Goal: Task Accomplishment & Management: Manage account settings

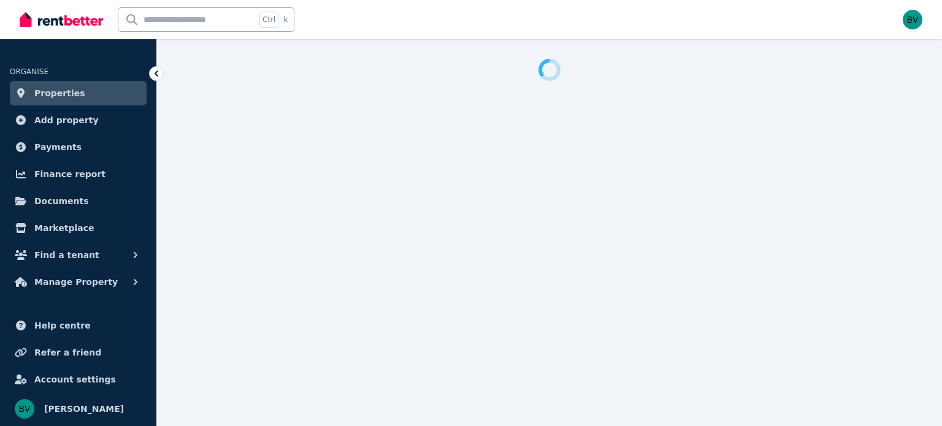
select select "**********"
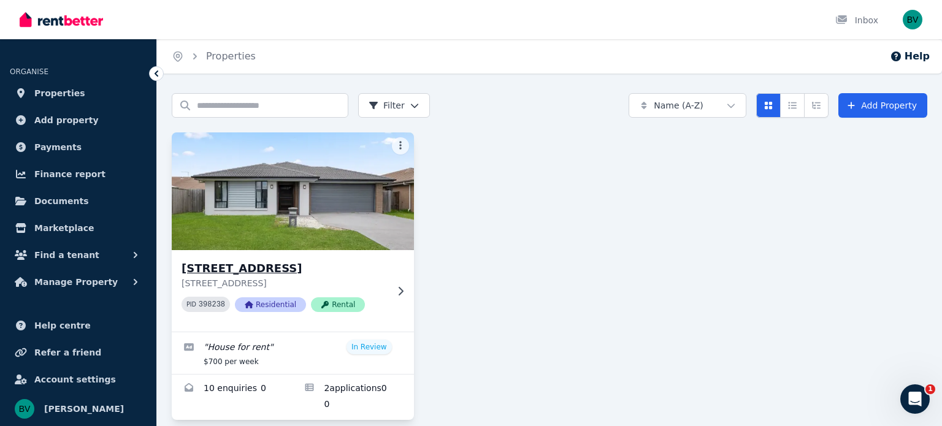
click at [354, 185] on img at bounding box center [293, 191] width 254 height 124
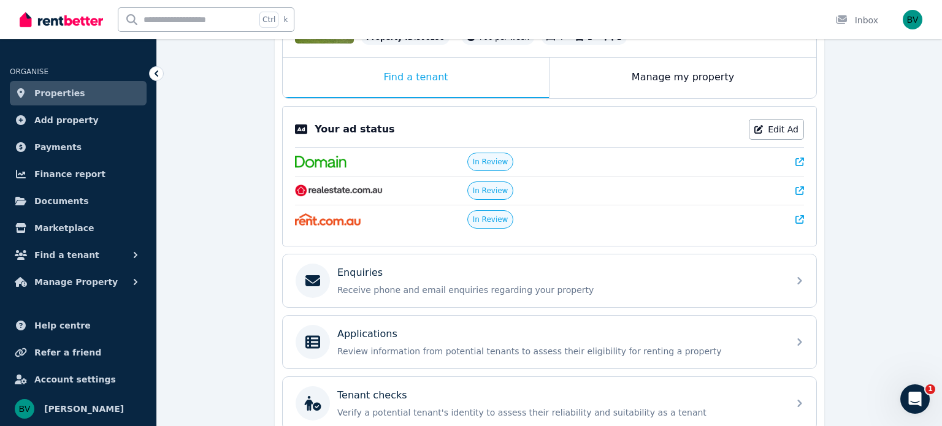
scroll to position [154, 0]
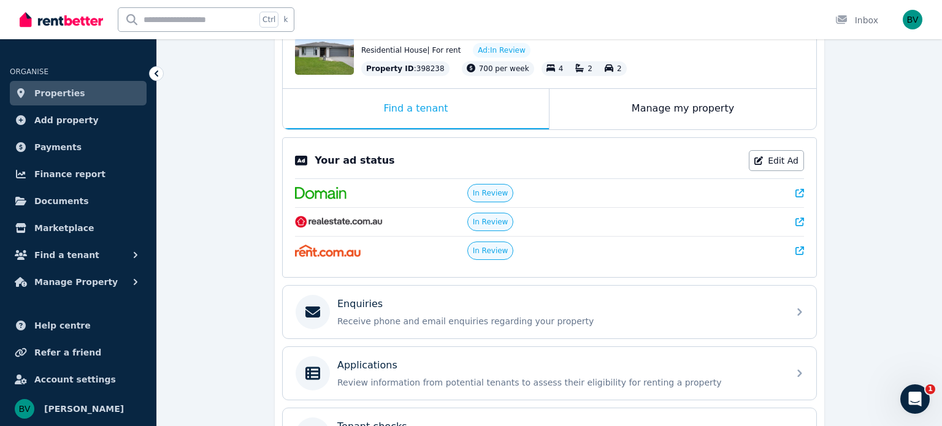
click at [795, 223] on icon at bounding box center [799, 222] width 9 height 9
